Goal: Transaction & Acquisition: Purchase product/service

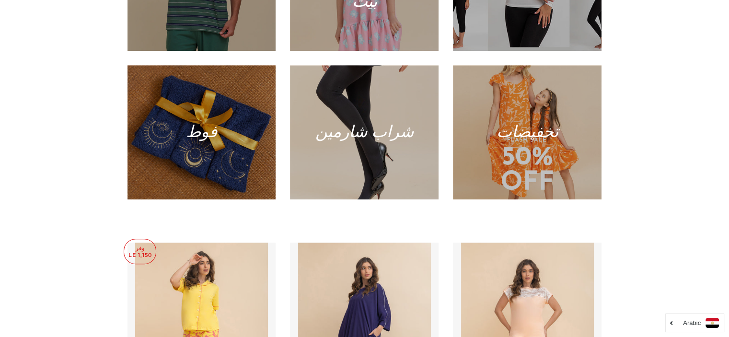
scroll to position [767, 0]
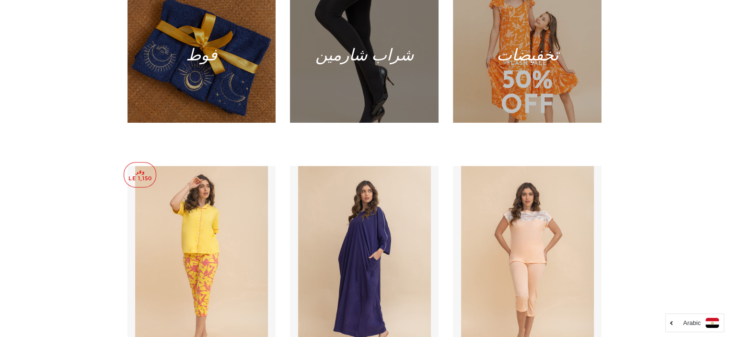
click at [403, 59] on div at bounding box center [364, 56] width 153 height 138
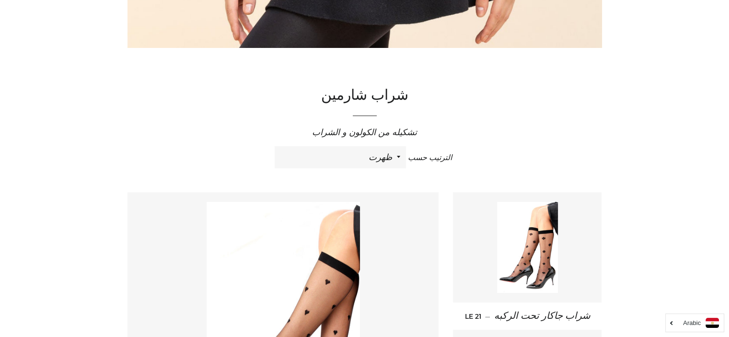
scroll to position [249, 0]
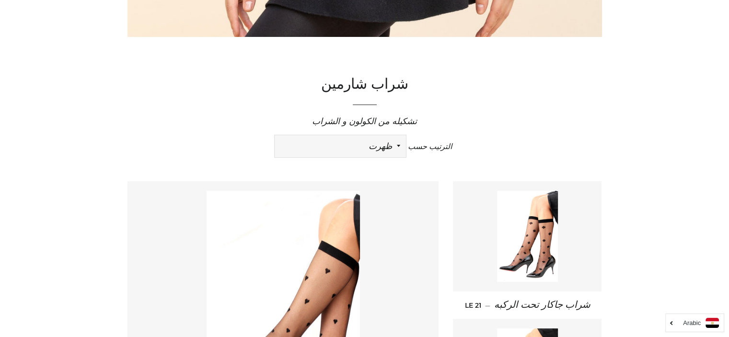
click at [396, 143] on select "ظهرت اكثر المبيعات أبجديا من الألف إلى الياء ابجديا من الياء الى الالف السعر ال…" at bounding box center [340, 146] width 131 height 22
select select "price-ascending"
click at [275, 135] on select "ظهرت اكثر المبيعات أبجديا من الألف إلى الياء ابجديا من الياء الى الالف السعر ال…" at bounding box center [340, 146] width 131 height 22
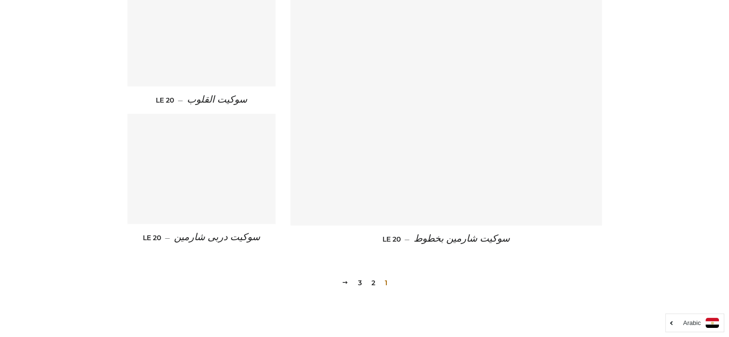
scroll to position [1342, 0]
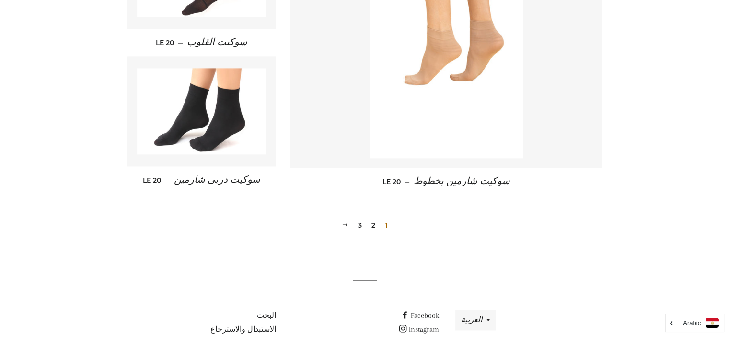
click at [375, 224] on link "2" at bounding box center [374, 225] width 12 height 14
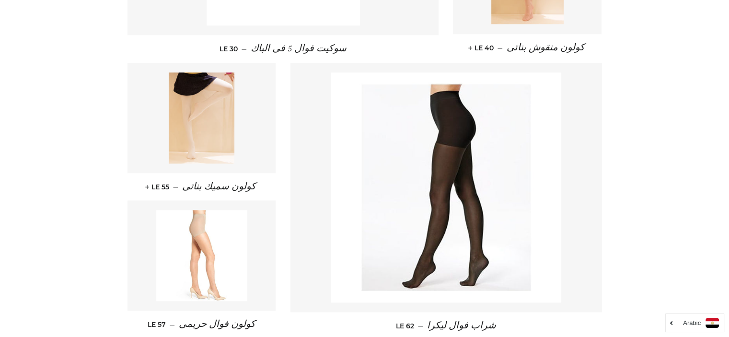
scroll to position [1284, 0]
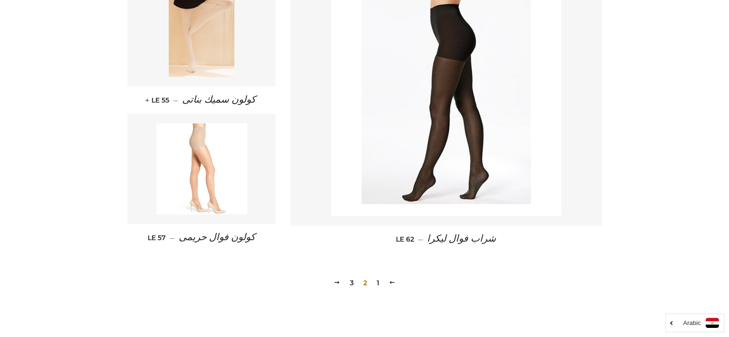
click at [349, 281] on link "3" at bounding box center [352, 283] width 12 height 14
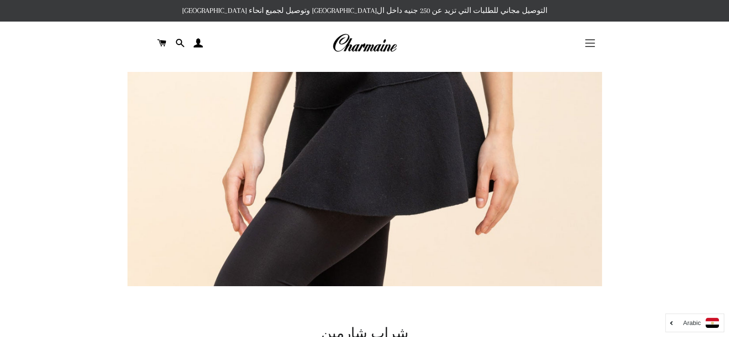
click at [586, 43] on span "button" at bounding box center [590, 43] width 10 height 1
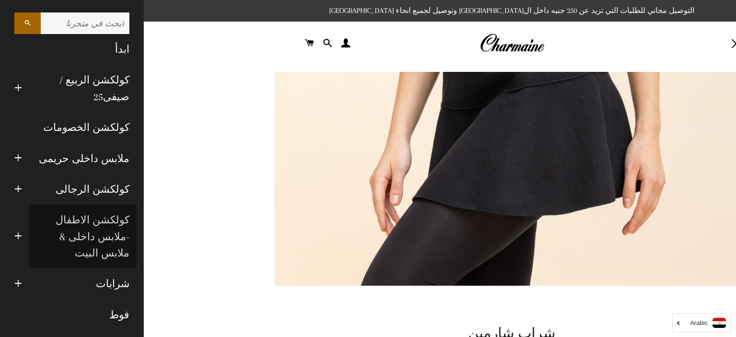
click at [116, 220] on link "كولكشن الاطفال -ملابس داخلى & ملابس البيت" at bounding box center [82, 237] width 107 height 64
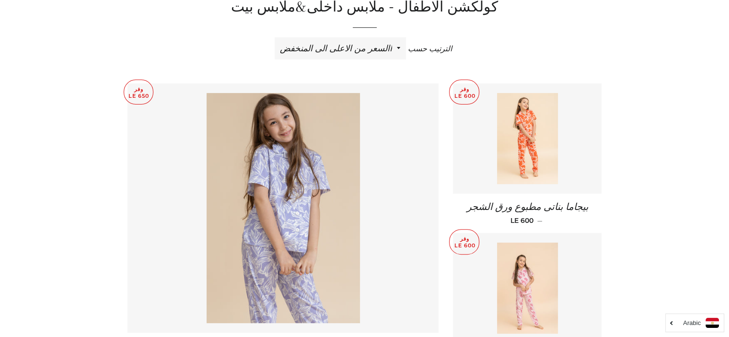
scroll to position [288, 0]
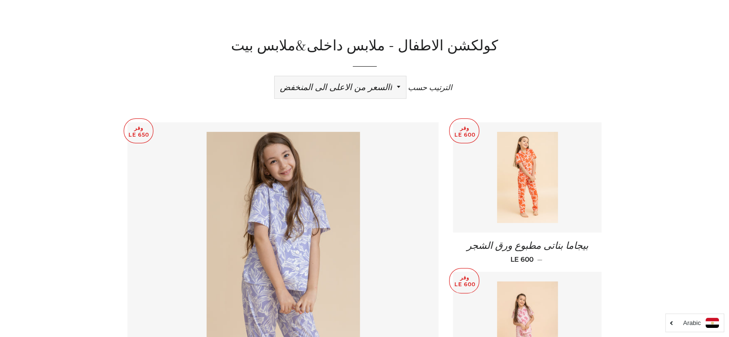
click at [395, 84] on select "ظهرت اكثر المبيعات أبجديا من الألف إلى الياء ابجديا من الياء الى الالف السعر ال…" at bounding box center [340, 87] width 131 height 22
select select "price-ascending"
click at [275, 76] on select "ظهرت اكثر المبيعات أبجديا من الألف إلى الياء ابجديا من الياء الى الالف السعر ال…" at bounding box center [340, 87] width 131 height 22
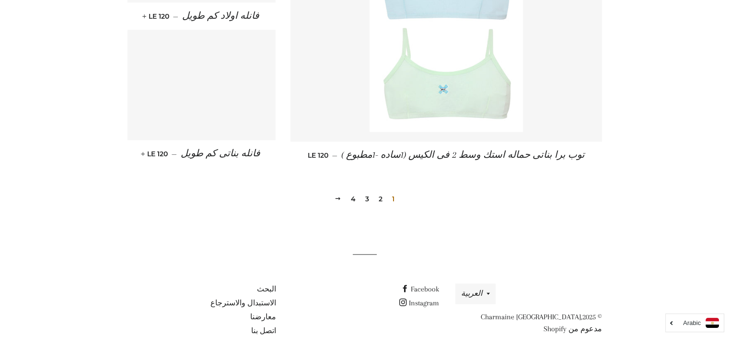
scroll to position [1382, 0]
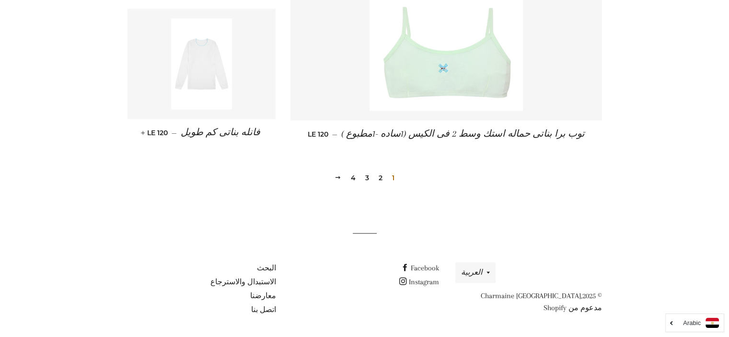
click at [382, 174] on link "2" at bounding box center [381, 178] width 12 height 14
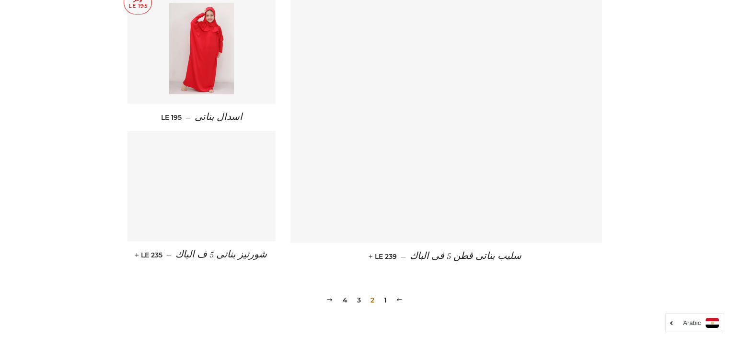
scroll to position [1323, 0]
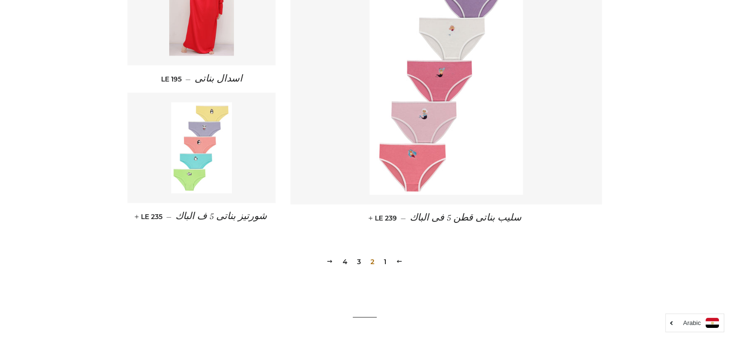
click at [358, 269] on link "3" at bounding box center [359, 261] width 12 height 14
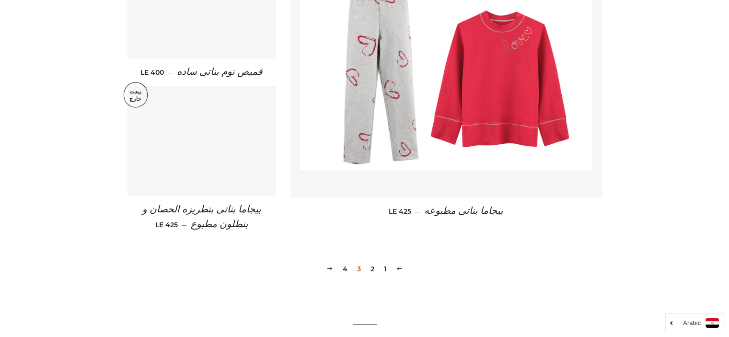
scroll to position [1361, 0]
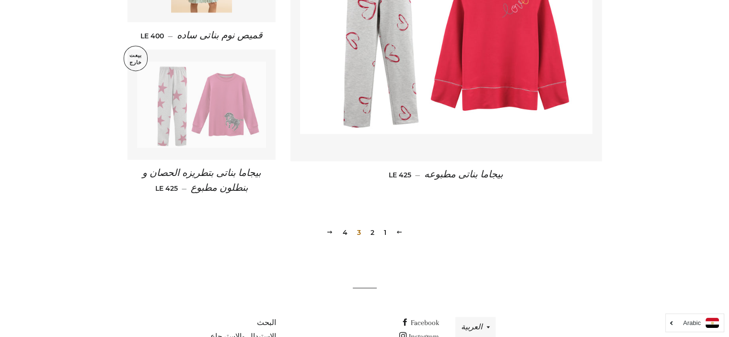
click at [343, 233] on link "4" at bounding box center [345, 232] width 12 height 14
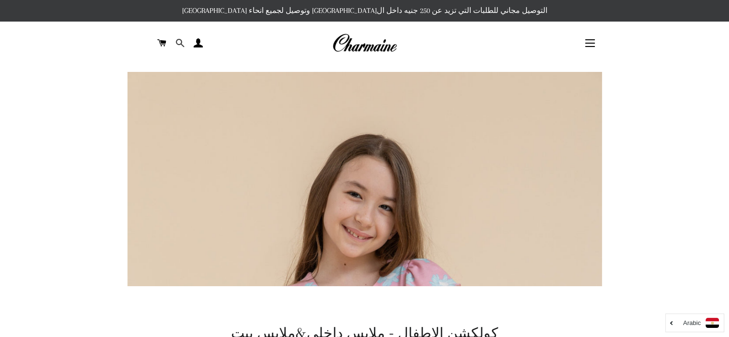
click at [178, 42] on span at bounding box center [179, 43] width 9 height 14
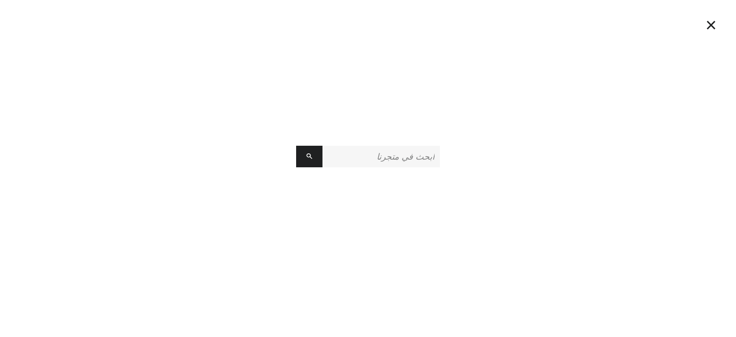
click at [418, 157] on input "ابحث في متجرنا" at bounding box center [381, 157] width 117 height 22
type input "شراب ابيض"
click at [296, 146] on button "البحث" at bounding box center [309, 157] width 26 height 22
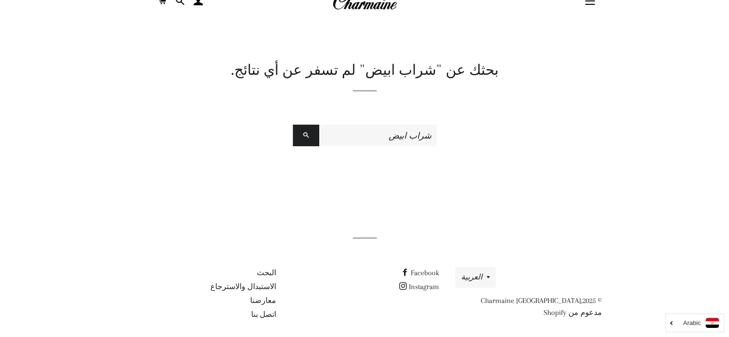
scroll to position [47, 0]
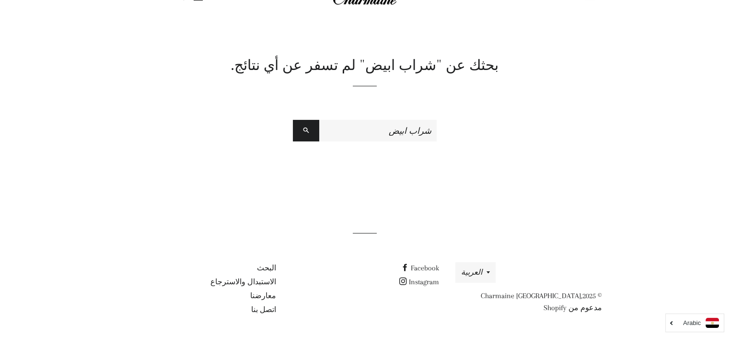
click at [403, 132] on input "شراب ابيض" at bounding box center [377, 131] width 117 height 22
type input "شراب"
click at [303, 127] on span "submit" at bounding box center [306, 130] width 6 height 9
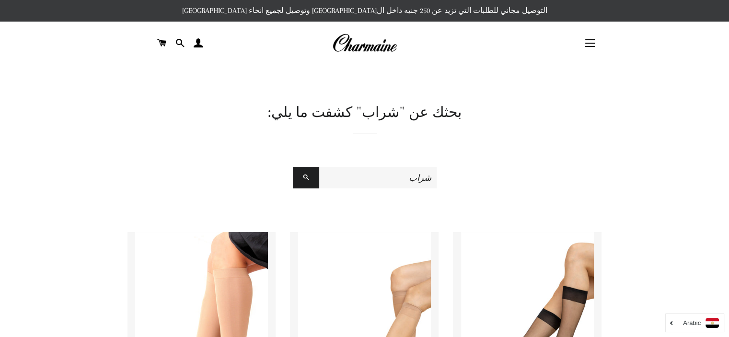
click at [416, 179] on input "شراب" at bounding box center [377, 178] width 117 height 22
type input "أبيض"
click at [299, 178] on button "البحث" at bounding box center [306, 178] width 26 height 22
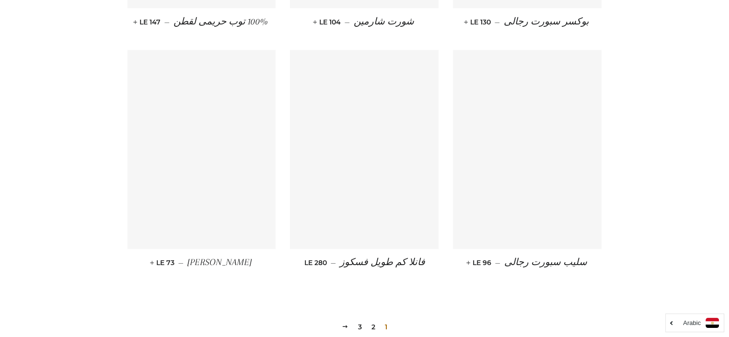
scroll to position [959, 0]
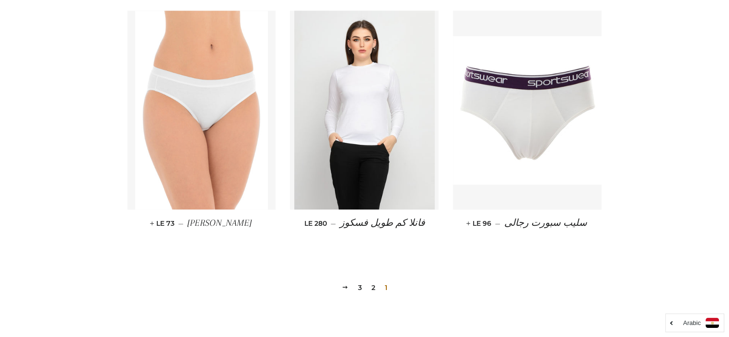
click at [371, 282] on link "2" at bounding box center [374, 287] width 12 height 14
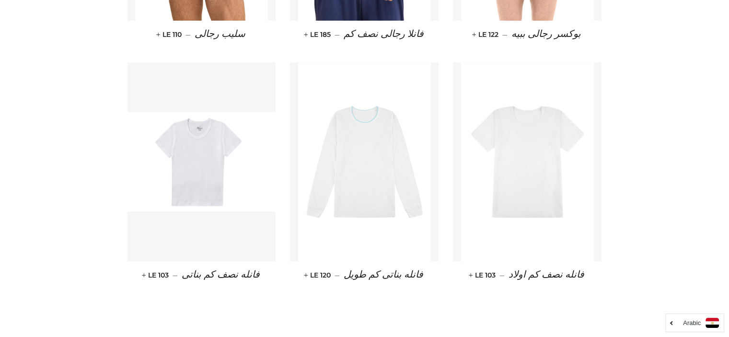
scroll to position [939, 0]
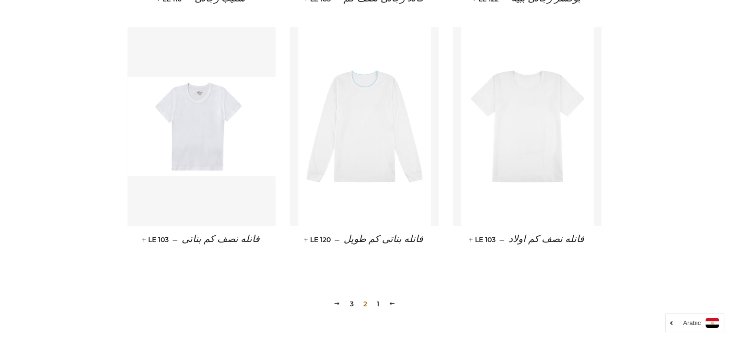
click at [353, 304] on link "3" at bounding box center [352, 304] width 12 height 14
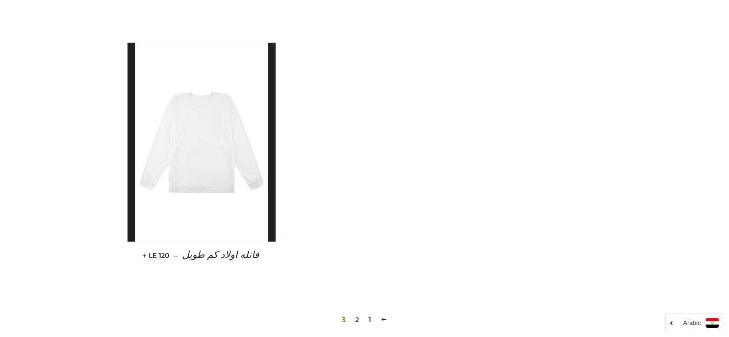
scroll to position [230, 0]
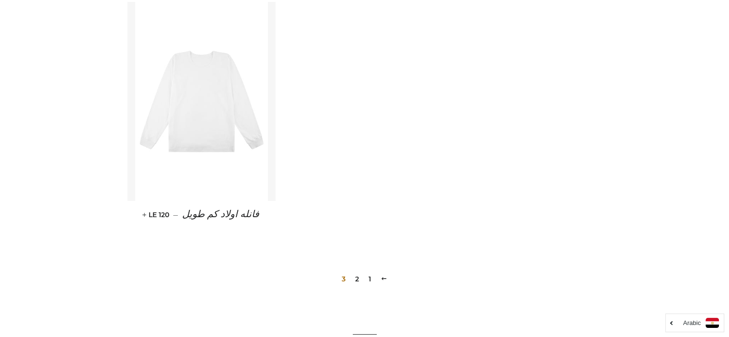
click at [370, 278] on link "1" at bounding box center [370, 279] width 10 height 14
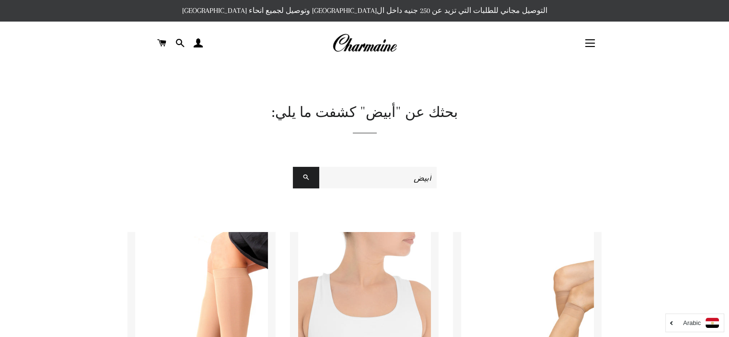
click at [425, 181] on input "أبيض" at bounding box center [377, 178] width 117 height 22
type input "مدارس"
click at [303, 179] on span "submit" at bounding box center [306, 177] width 6 height 9
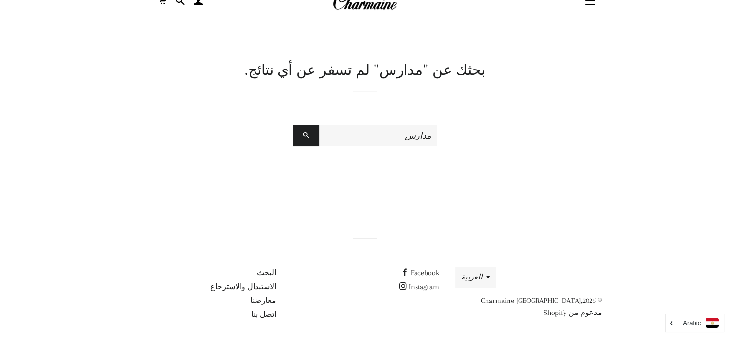
scroll to position [47, 0]
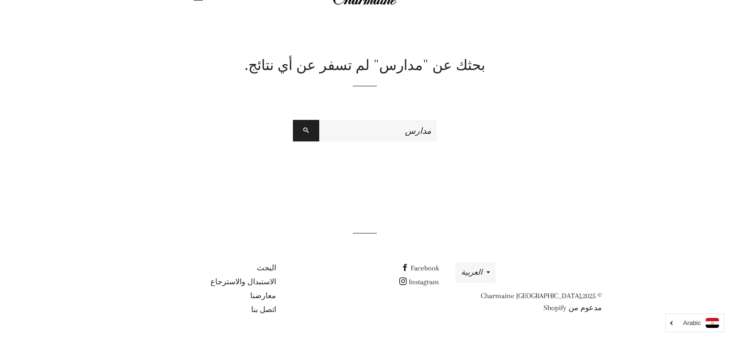
click at [397, 132] on input "مدارس" at bounding box center [377, 131] width 117 height 22
type input "مدرسة"
click at [304, 135] on button "البحث" at bounding box center [306, 131] width 26 height 22
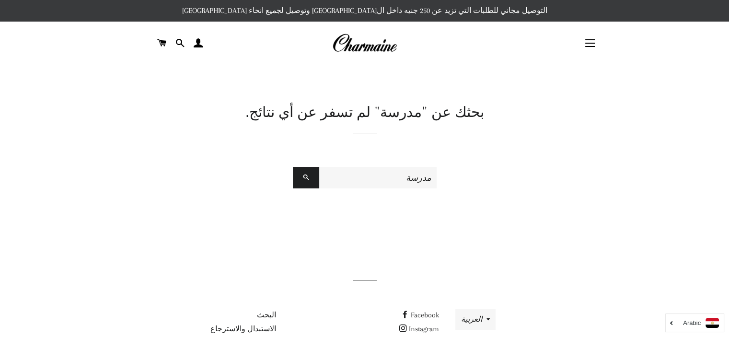
click at [412, 173] on input "مدرسة" at bounding box center [377, 178] width 117 height 22
click at [591, 38] on button "التنقل في الموقع" at bounding box center [590, 43] width 24 height 24
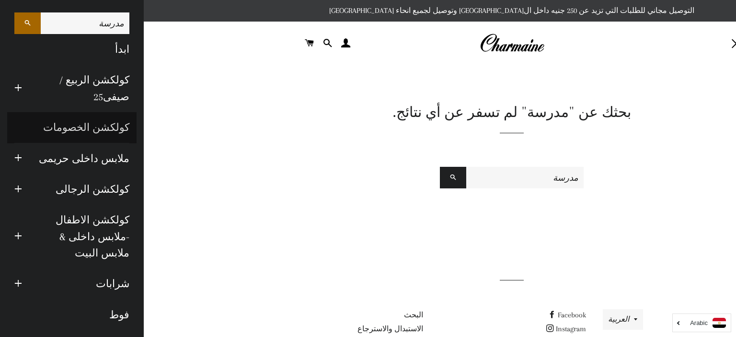
click at [117, 128] on link "كولكشن الخصومات" at bounding box center [71, 127] width 129 height 31
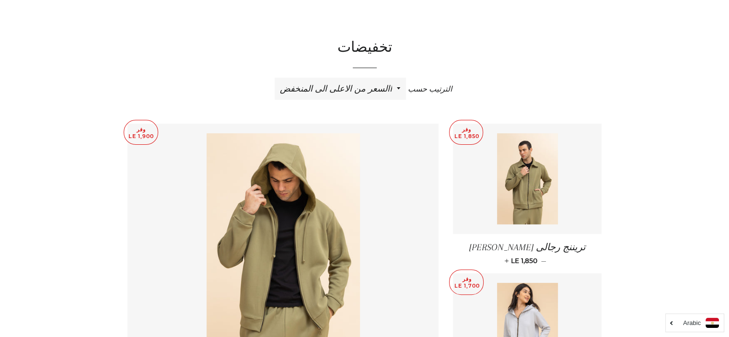
scroll to position [288, 0]
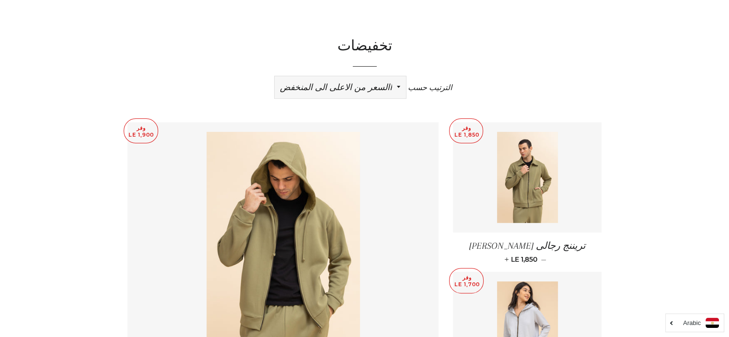
click at [370, 86] on select "ظهرت اكثر المبيعات أبجديا من الألف إلى الياء ابجديا من الياء الى الالف السعر ال…" at bounding box center [340, 87] width 131 height 22
select select "price-ascending"
click at [275, 76] on select "ظهرت اكثر المبيعات أبجديا من الألف إلى الياء ابجديا من الياء الى الالف السعر ال…" at bounding box center [340, 87] width 131 height 22
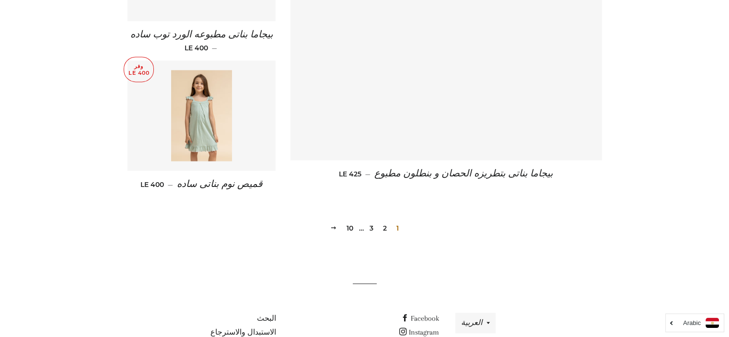
scroll to position [1361, 0]
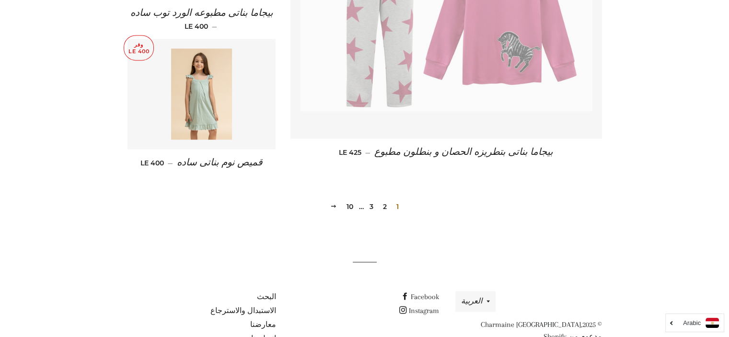
click at [387, 208] on link "2" at bounding box center [385, 206] width 12 height 14
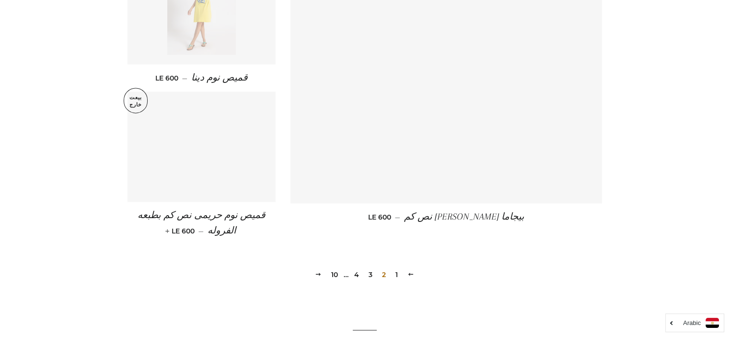
scroll to position [1361, 0]
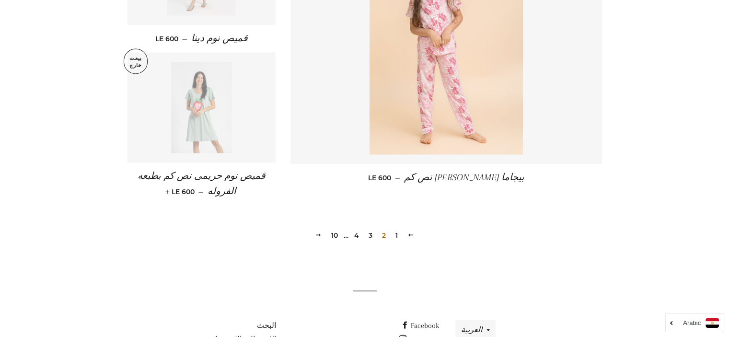
click at [370, 228] on link "3" at bounding box center [371, 235] width 12 height 14
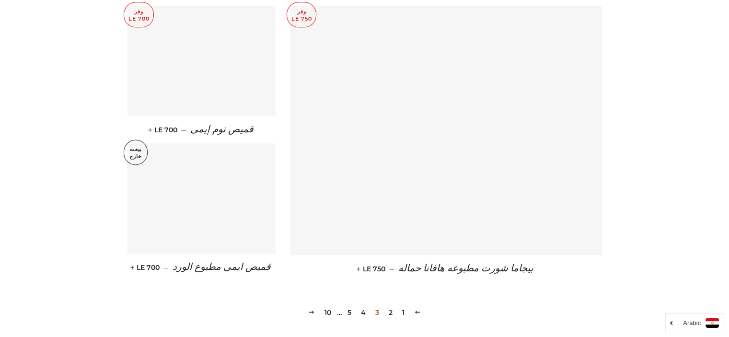
scroll to position [1284, 0]
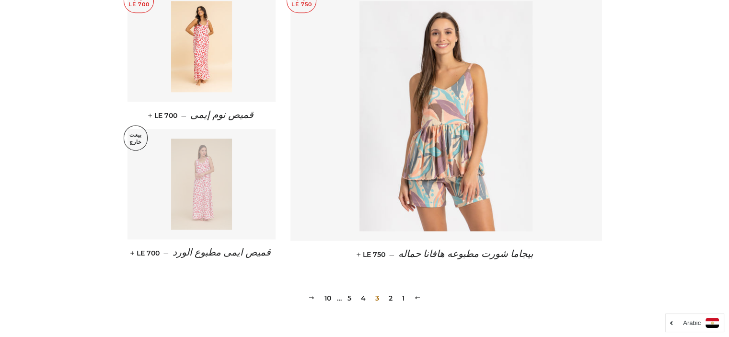
click at [362, 299] on link "4" at bounding box center [363, 298] width 12 height 14
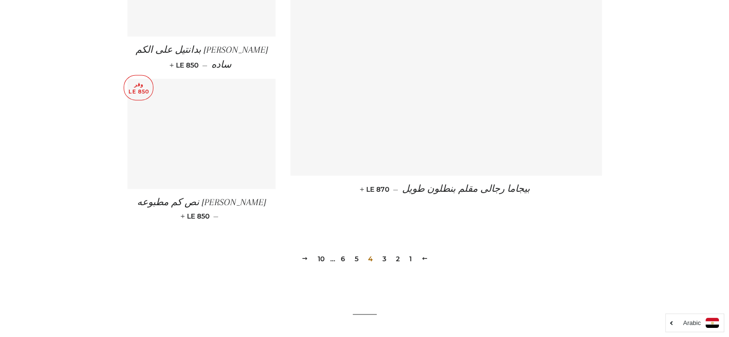
scroll to position [1380, 0]
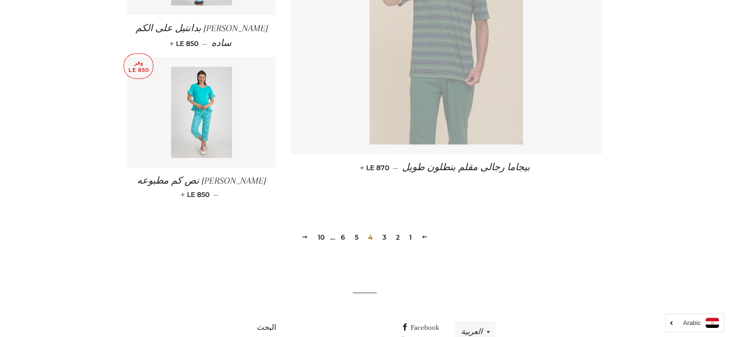
click at [357, 230] on link "5" at bounding box center [357, 237] width 12 height 14
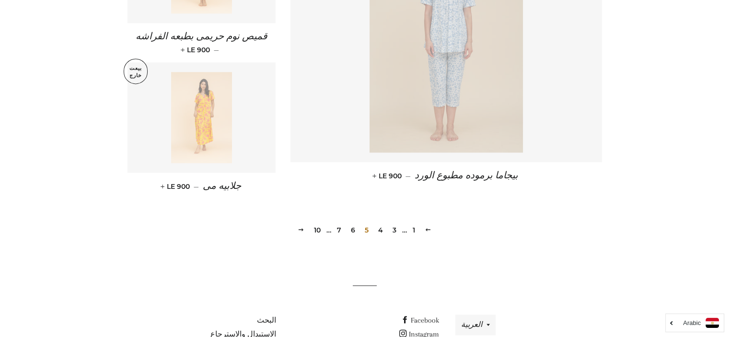
scroll to position [1361, 0]
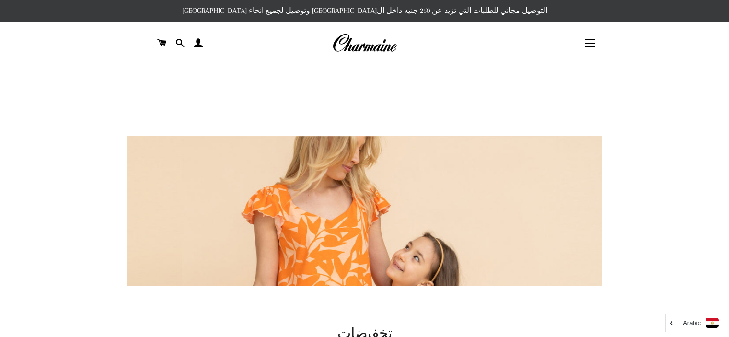
select select "price-ascending"
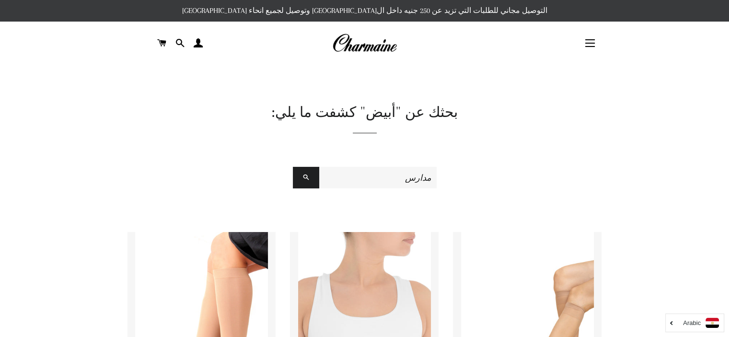
click at [431, 172] on input "مدارس" at bounding box center [377, 178] width 117 height 22
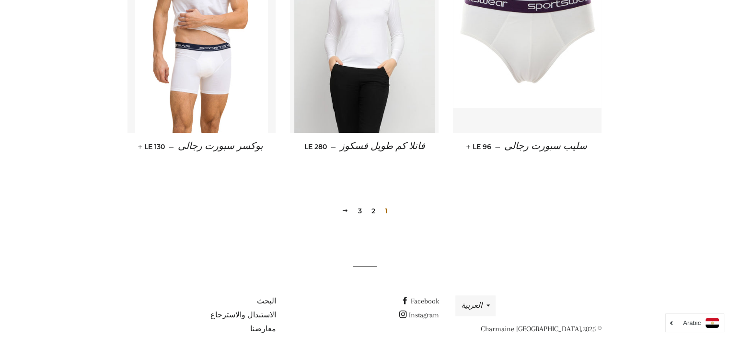
scroll to position [1054, 0]
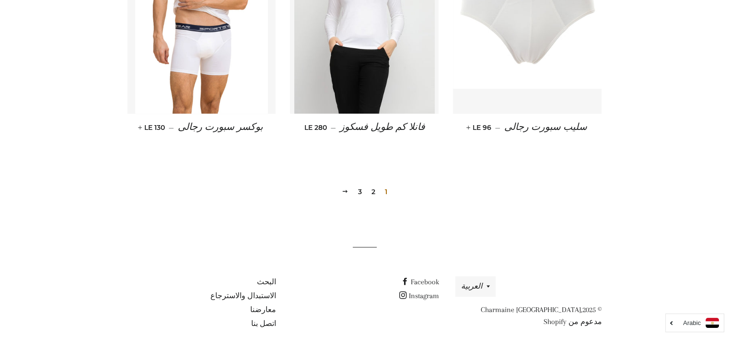
click at [371, 186] on link "2" at bounding box center [374, 192] width 12 height 14
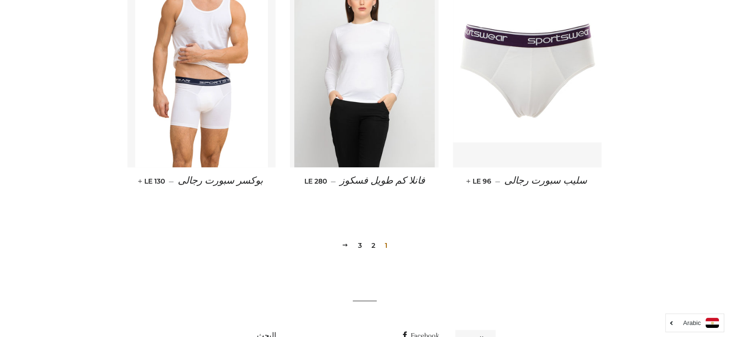
scroll to position [997, 0]
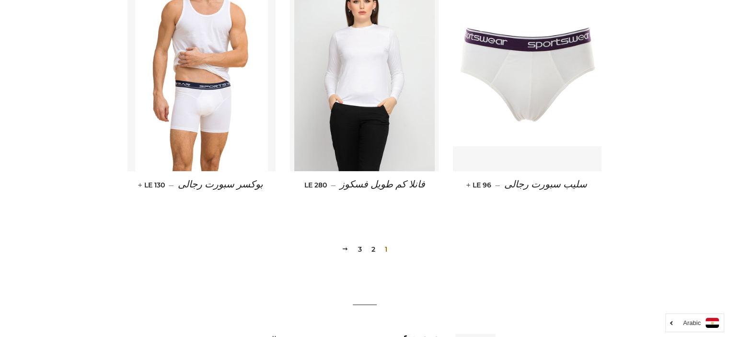
click at [374, 249] on link "2" at bounding box center [374, 249] width 12 height 14
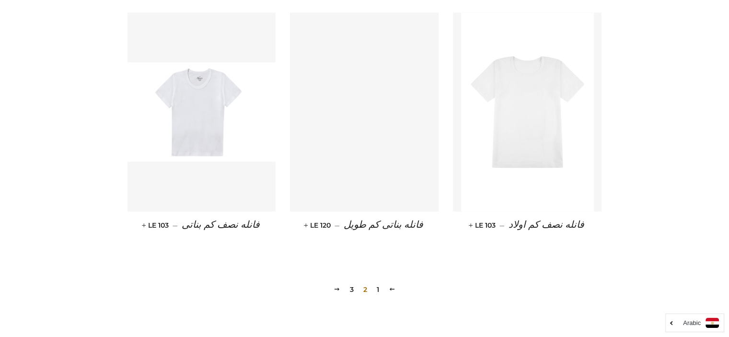
scroll to position [939, 0]
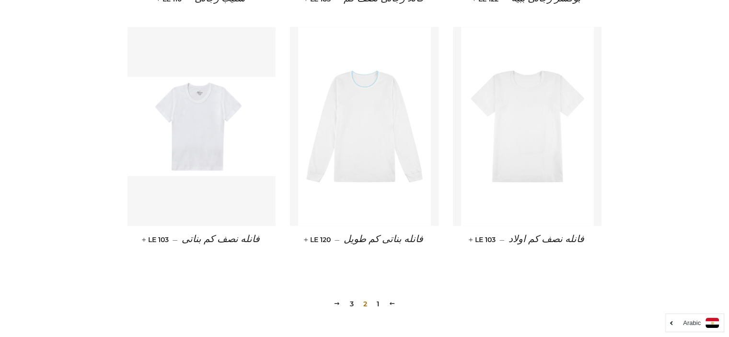
click at [198, 141] on img at bounding box center [201, 126] width 149 height 99
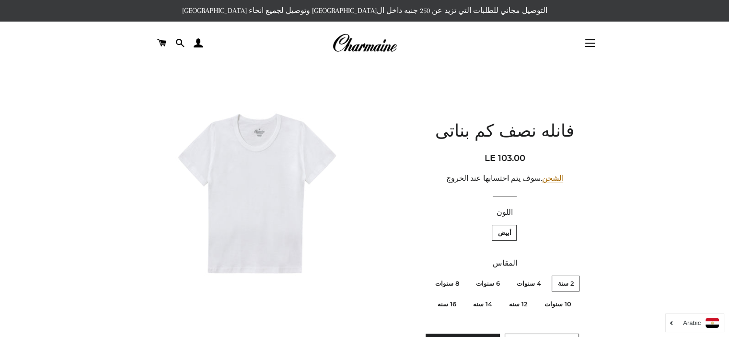
click at [450, 306] on label "16 سنه" at bounding box center [447, 304] width 30 height 16
click at [459, 295] on سنه "16 سنه" at bounding box center [459, 295] width 0 height 0
radio سنه "true"
click at [576, 274] on سنة "2 سنة" at bounding box center [576, 274] width 0 height 0
radio سنة "true"
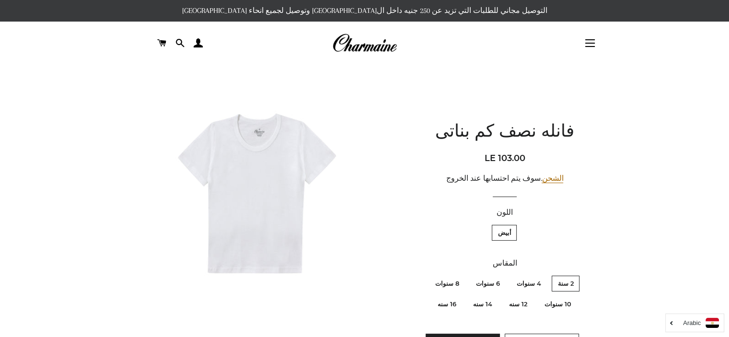
click at [449, 299] on label "16 سنه" at bounding box center [447, 304] width 30 height 16
click at [459, 295] on سنه "16 سنه" at bounding box center [459, 295] width 0 height 0
radio سنه "true"
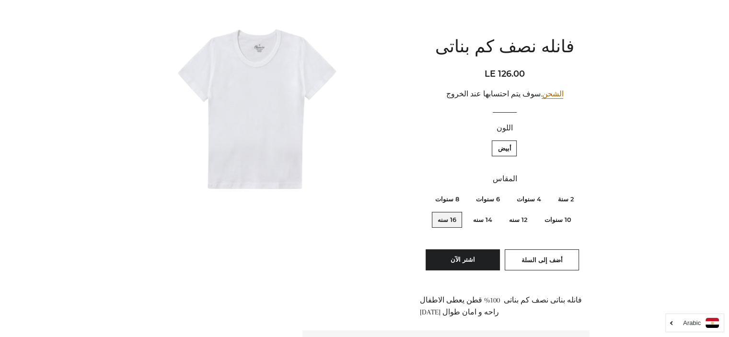
scroll to position [89, 0]
